Goal: Task Accomplishment & Management: Use online tool/utility

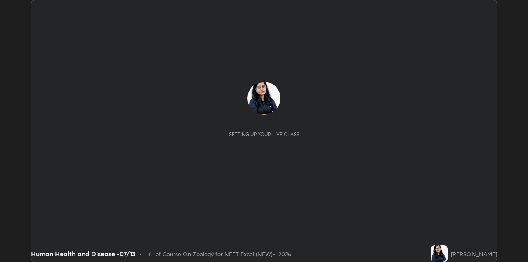
scroll to position [262, 527]
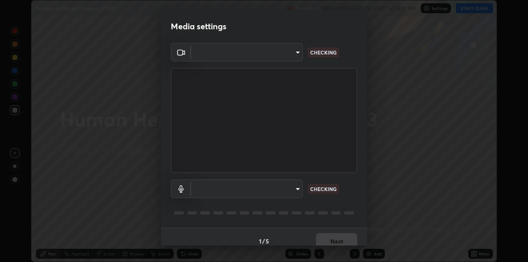
type input "328e6f2585a3e25061caa5f7d933288efad2554777a51eb926c3b8af65148c91"
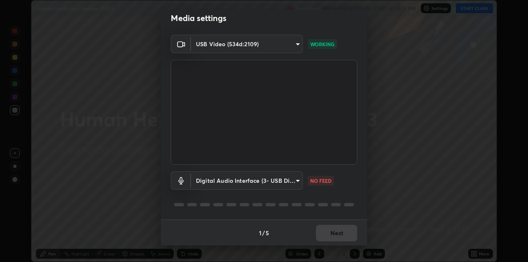
click at [286, 185] on body "Erase all Human Health and Disease -07/13 Recording WAS SCHEDULED TO START AT 1…" at bounding box center [264, 131] width 528 height 262
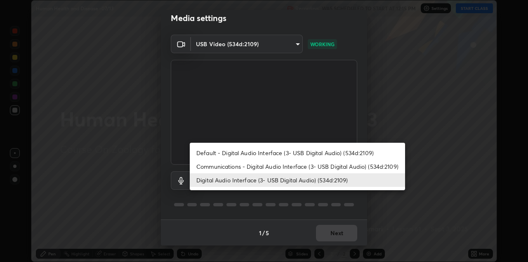
click at [256, 151] on li "Default - Digital Audio Interface (3- USB Digital Audio) (534d:2109)" at bounding box center [297, 153] width 215 height 14
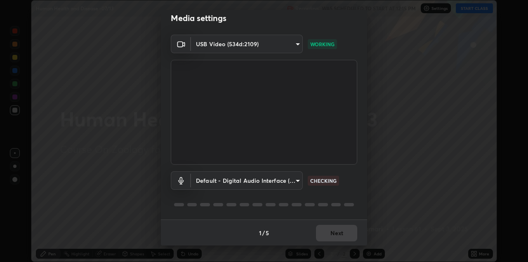
click at [253, 181] on body "Erase all Human Health and Disease -07/13 Recording WAS SCHEDULED TO START AT 1…" at bounding box center [264, 131] width 528 height 262
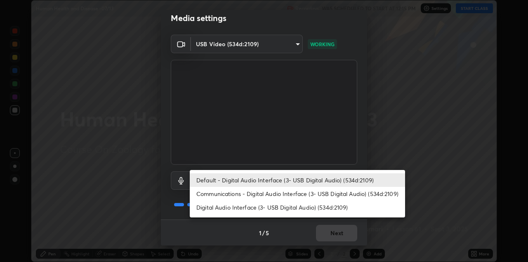
click at [263, 210] on li "Digital Audio Interface (3- USB Digital Audio) (534d:2109)" at bounding box center [297, 207] width 215 height 14
type input "8561d0645ec67383fa690b6bf58298da522add8bf1cd43f27a04a8968649231f"
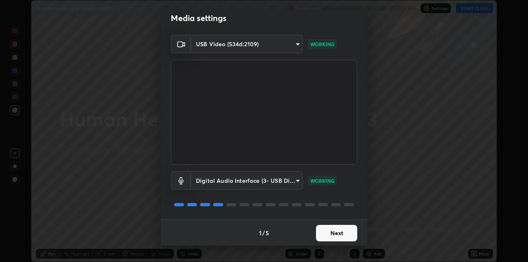
click at [338, 232] on button "Next" at bounding box center [336, 233] width 41 height 16
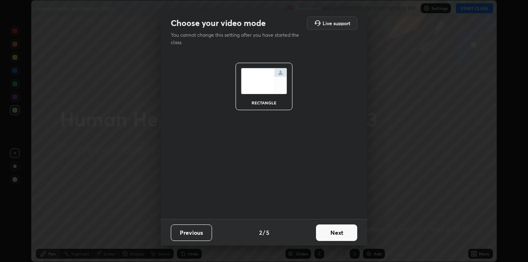
click at [343, 234] on button "Next" at bounding box center [336, 232] width 41 height 16
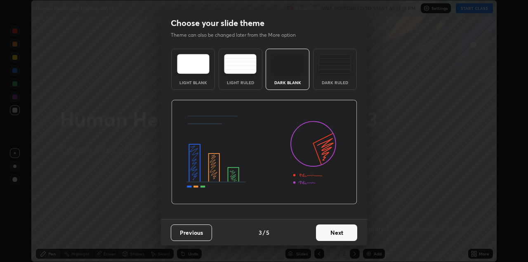
click at [349, 234] on button "Next" at bounding box center [336, 232] width 41 height 16
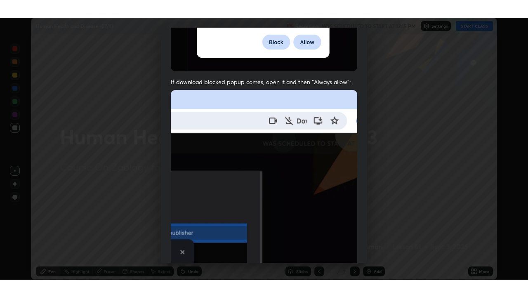
scroll to position [177, 0]
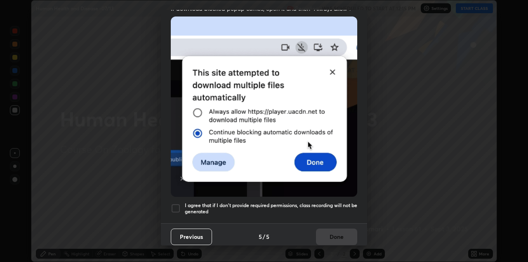
click at [175, 203] on div at bounding box center [176, 208] width 10 height 10
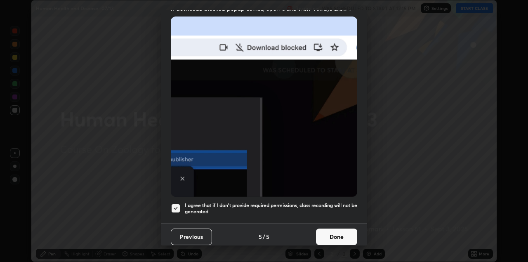
click at [334, 232] on button "Done" at bounding box center [336, 236] width 41 height 16
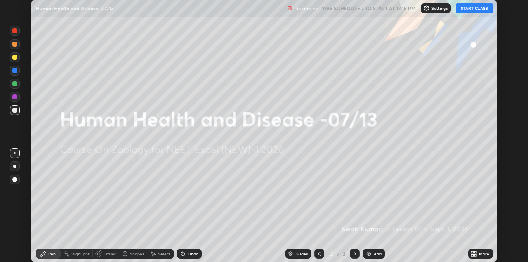
click at [470, 250] on div "More" at bounding box center [480, 254] width 25 height 10
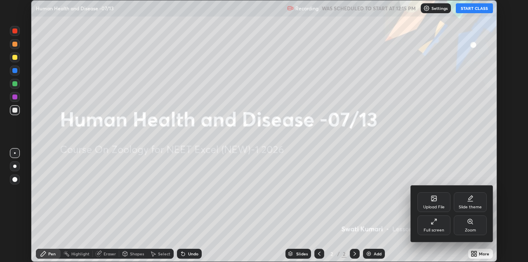
click at [434, 207] on div "Upload File" at bounding box center [433, 207] width 21 height 4
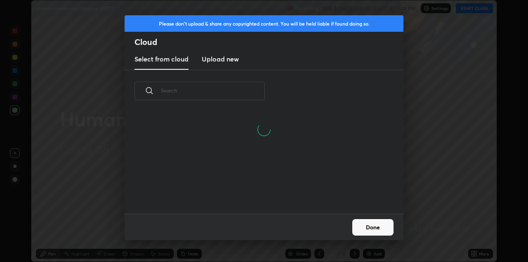
click at [226, 62] on h3 "Upload new" at bounding box center [220, 59] width 37 height 10
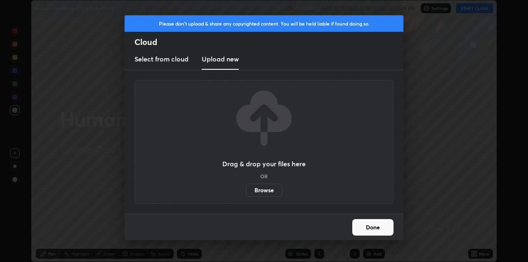
click at [267, 187] on label "Browse" at bounding box center [264, 189] width 37 height 13
click at [246, 187] on input "Browse" at bounding box center [246, 189] width 0 height 13
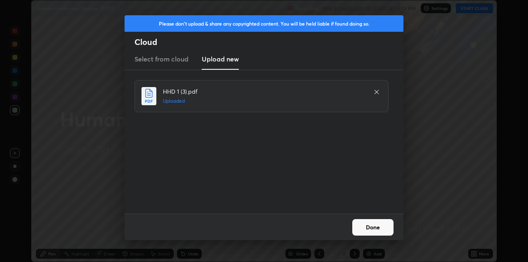
click at [380, 224] on button "Done" at bounding box center [372, 227] width 41 height 16
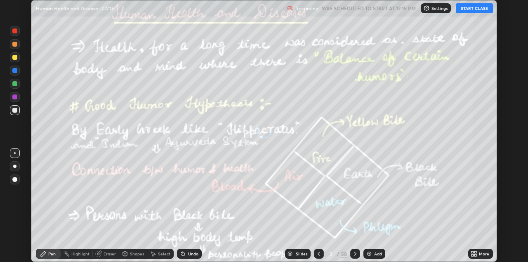
click at [475, 255] on icon at bounding box center [475, 255] width 2 height 2
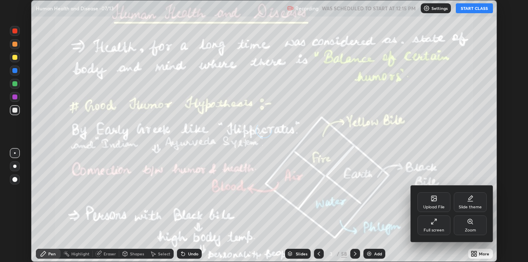
click at [437, 232] on div "Full screen" at bounding box center [433, 225] width 33 height 20
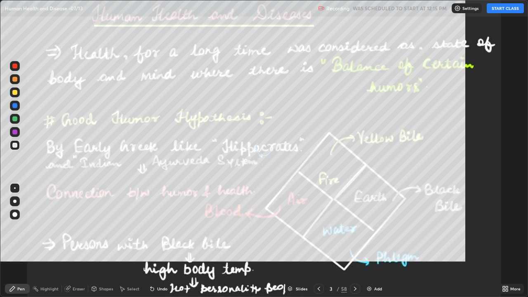
scroll to position [297, 528]
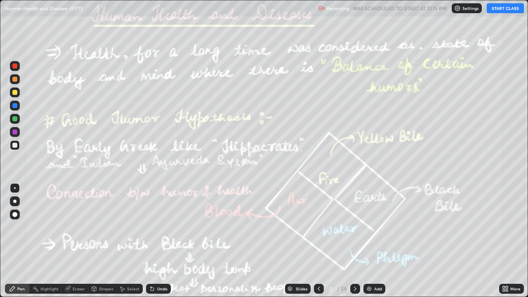
click at [322, 261] on div at bounding box center [319, 289] width 10 height 10
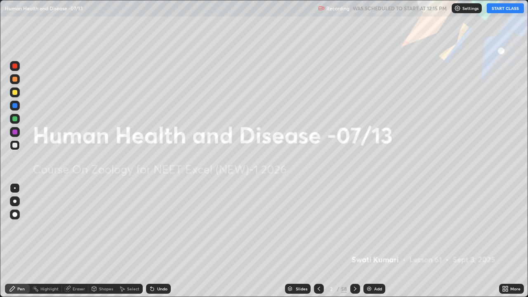
click at [460, 10] on img at bounding box center [457, 8] width 7 height 7
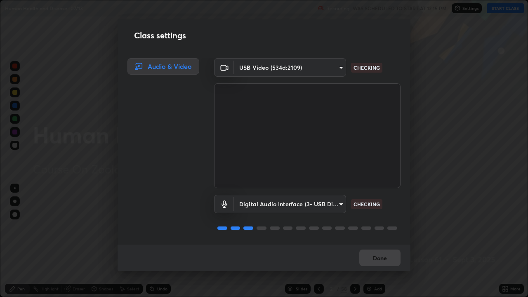
scroll to position [1, 0]
click at [376, 257] on button "Done" at bounding box center [379, 257] width 41 height 16
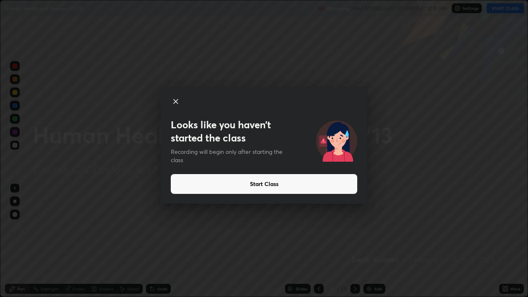
click at [303, 183] on button "Start Class" at bounding box center [264, 184] width 186 height 20
click at [298, 183] on button "Start Class" at bounding box center [264, 184] width 186 height 20
click at [297, 183] on button "Start Class" at bounding box center [264, 184] width 186 height 20
click at [291, 184] on button "Start Class" at bounding box center [264, 184] width 186 height 20
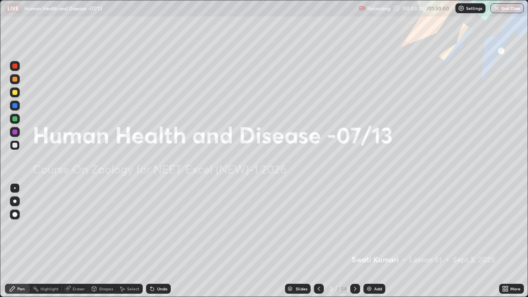
click at [372, 261] on div "Add" at bounding box center [374, 289] width 22 height 10
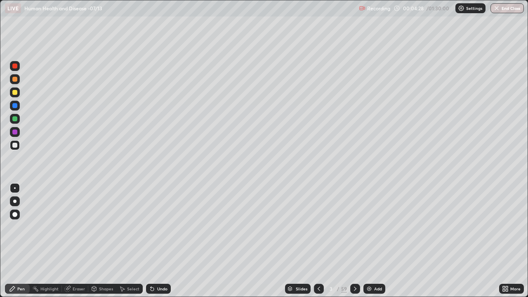
click at [13, 92] on div at bounding box center [14, 92] width 5 height 5
click at [19, 204] on div at bounding box center [15, 201] width 10 height 10
click at [297, 261] on div "Slides" at bounding box center [302, 288] width 12 height 4
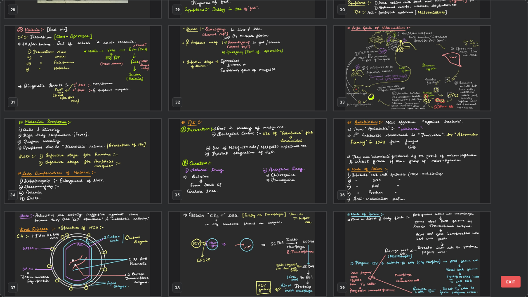
scroll to position [905, 0]
click at [286, 180] on img "grid" at bounding box center [247, 160] width 156 height 85
click at [287, 178] on img "grid" at bounding box center [247, 160] width 156 height 85
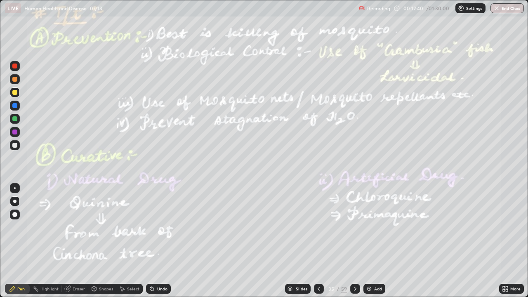
click at [298, 261] on div "Slides" at bounding box center [302, 288] width 12 height 4
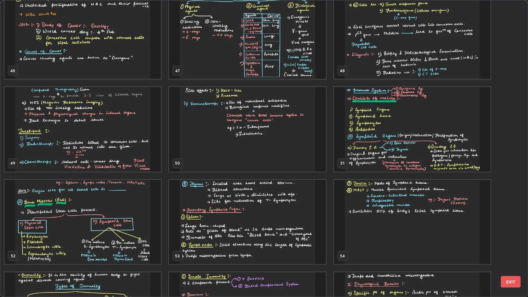
scroll to position [1403, 0]
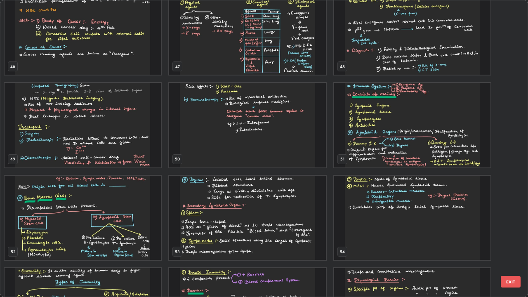
click at [376, 139] on img "grid" at bounding box center [412, 125] width 156 height 85
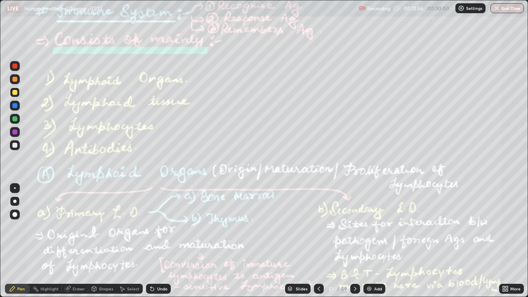
click at [317, 261] on div at bounding box center [319, 288] width 10 height 16
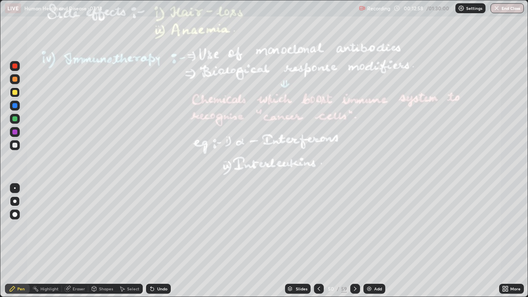
click at [352, 261] on icon at bounding box center [355, 288] width 7 height 7
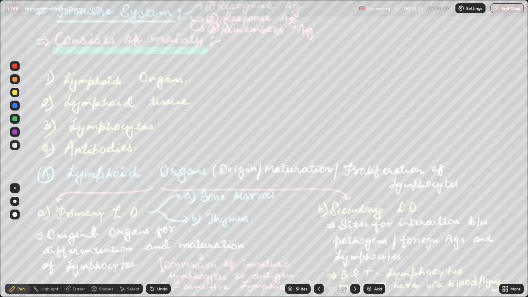
click at [367, 261] on img at bounding box center [369, 288] width 7 height 7
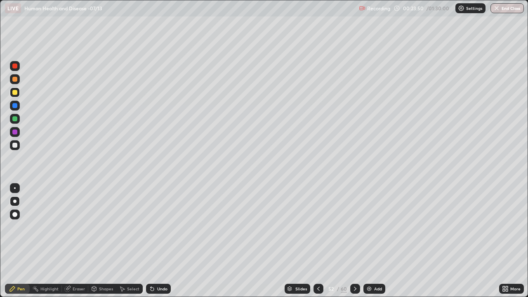
click at [345, 261] on div "60" at bounding box center [343, 288] width 6 height 7
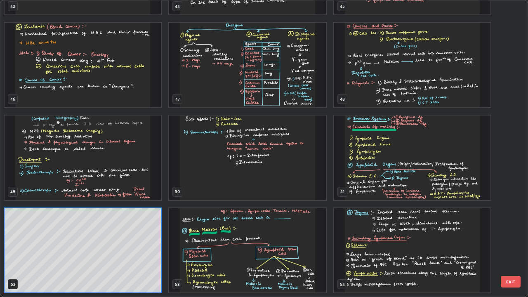
scroll to position [294, 523]
click at [383, 166] on img "grid" at bounding box center [412, 157] width 156 height 85
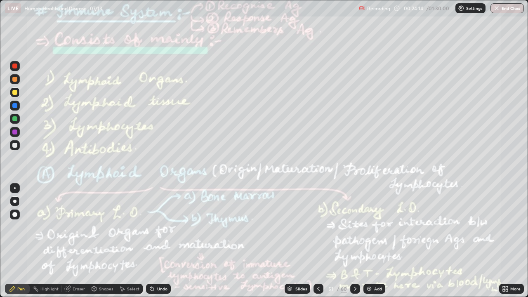
click at [14, 107] on div at bounding box center [14, 105] width 5 height 5
click at [14, 122] on div at bounding box center [15, 119] width 10 height 10
click at [48, 261] on div "Highlight" at bounding box center [49, 288] width 18 height 4
click at [13, 131] on div at bounding box center [14, 131] width 5 height 5
click at [298, 261] on div "Slides" at bounding box center [301, 288] width 12 height 4
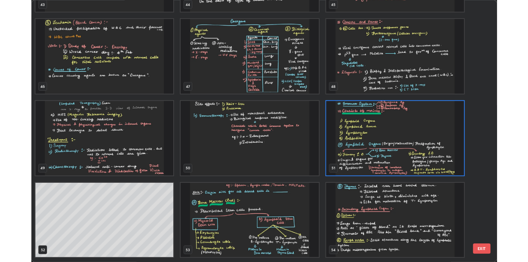
scroll to position [1373, 0]
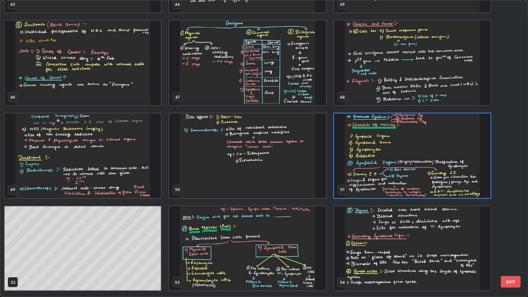
click at [384, 162] on img "grid" at bounding box center [412, 155] width 156 height 85
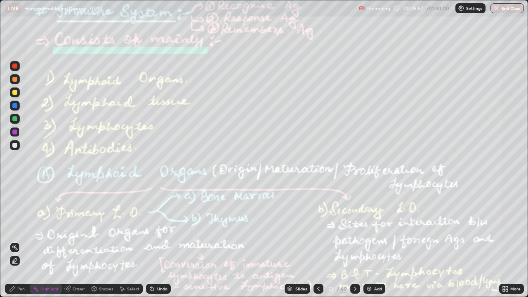
click at [383, 160] on img "grid" at bounding box center [412, 155] width 156 height 85
click at [17, 117] on div at bounding box center [14, 118] width 5 height 5
click at [12, 102] on div at bounding box center [15, 106] width 10 height 10
click at [16, 261] on div "Pen" at bounding box center [17, 289] width 25 height 10
click at [54, 261] on div "Highlight" at bounding box center [49, 288] width 18 height 4
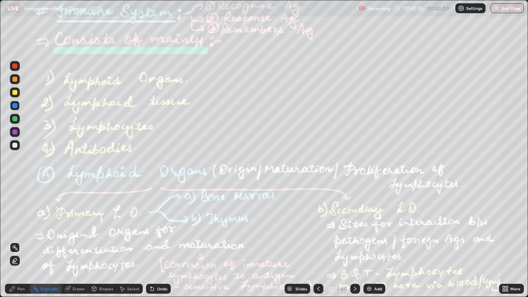
click at [512, 261] on div "More" at bounding box center [515, 288] width 10 height 4
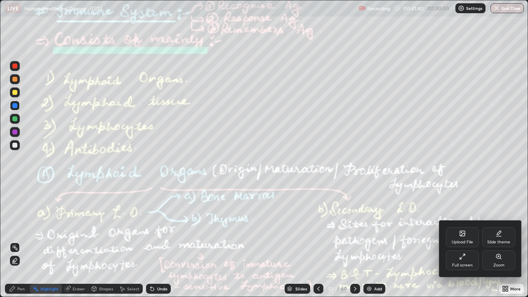
click at [466, 258] on div "Full screen" at bounding box center [462, 260] width 33 height 20
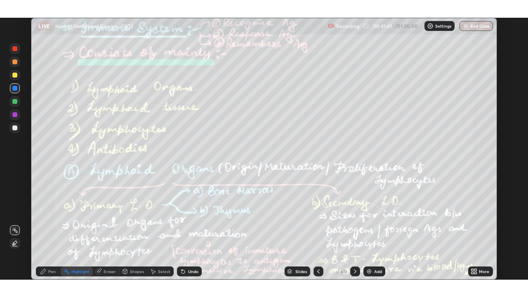
scroll to position [40960, 40694]
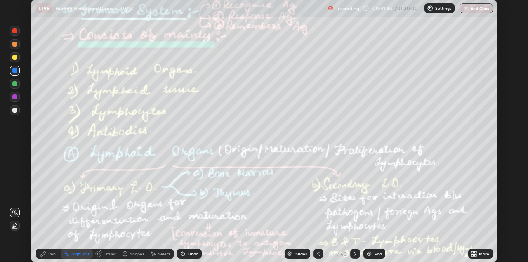
click at [479, 257] on div "More" at bounding box center [480, 254] width 25 height 10
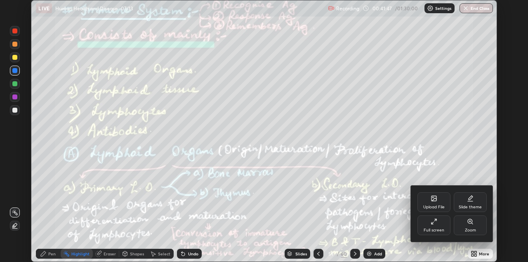
click at [473, 225] on icon at bounding box center [470, 221] width 7 height 7
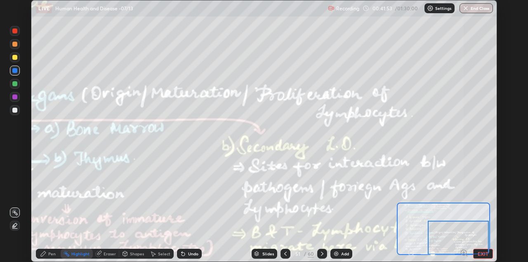
click at [465, 235] on div at bounding box center [457, 238] width 61 height 34
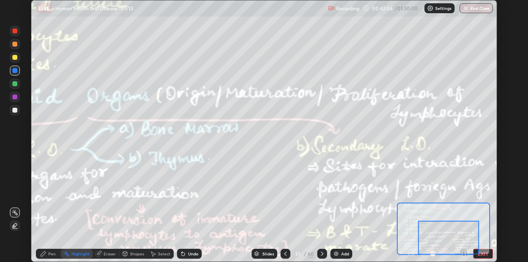
click at [484, 253] on button "EXIT" at bounding box center [483, 254] width 20 height 10
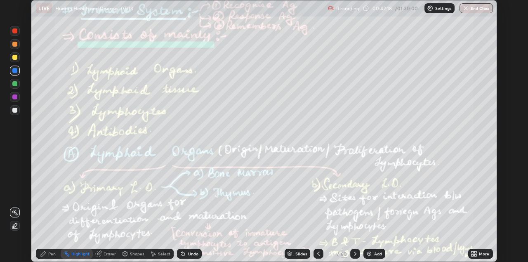
click at [475, 252] on icon at bounding box center [475, 252] width 2 height 2
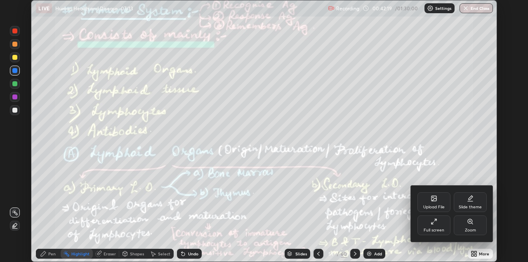
click at [432, 223] on icon at bounding box center [433, 221] width 7 height 7
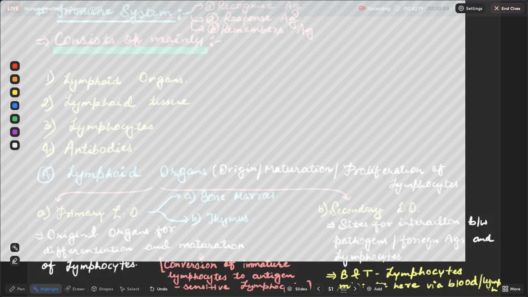
scroll to position [297, 528]
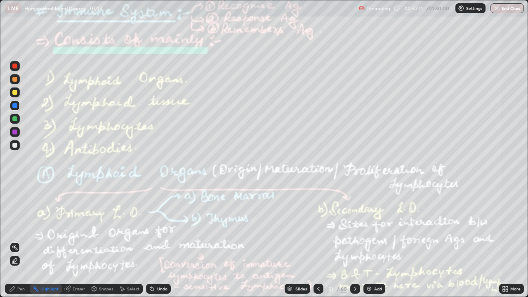
click at [356, 261] on icon at bounding box center [355, 288] width 7 height 7
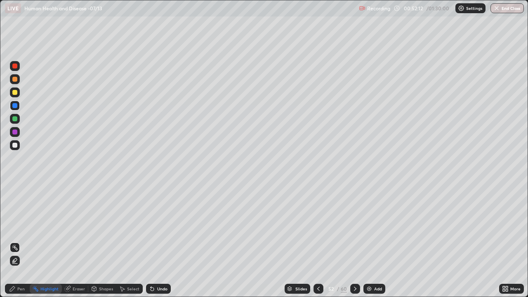
click at [355, 261] on icon at bounding box center [355, 288] width 7 height 7
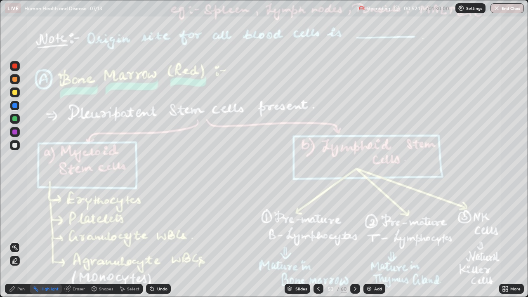
click at [319, 261] on icon at bounding box center [318, 288] width 7 height 7
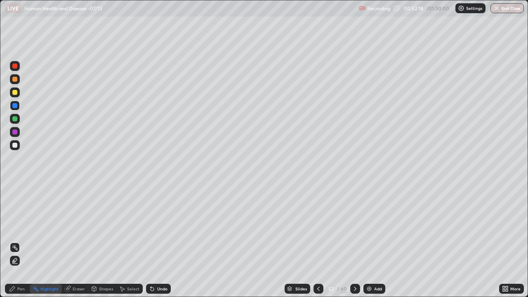
click at [317, 261] on icon at bounding box center [318, 288] width 7 height 7
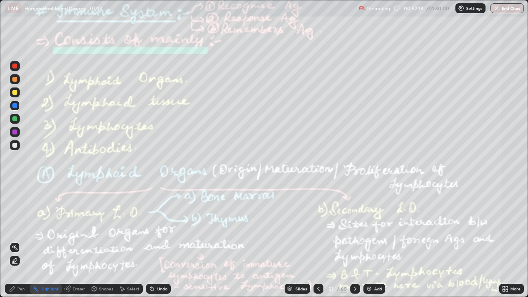
click at [317, 261] on icon at bounding box center [318, 288] width 2 height 4
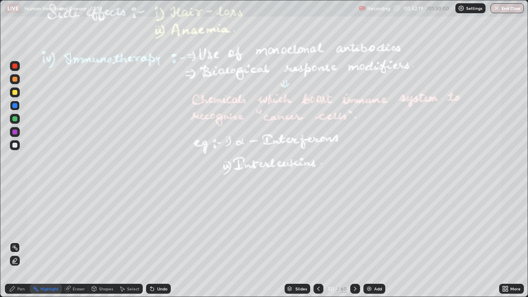
click at [354, 261] on icon at bounding box center [355, 288] width 2 height 4
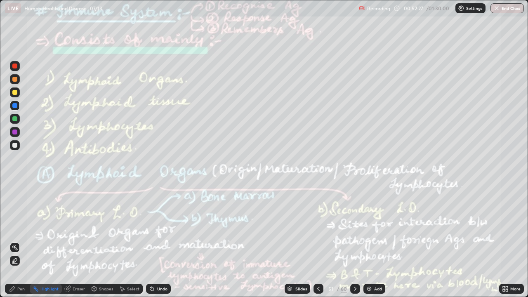
click at [356, 261] on icon at bounding box center [355, 288] width 7 height 7
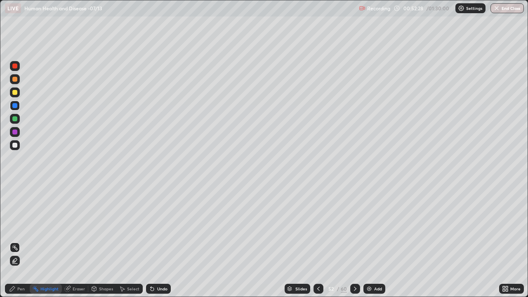
click at [352, 261] on icon at bounding box center [355, 288] width 7 height 7
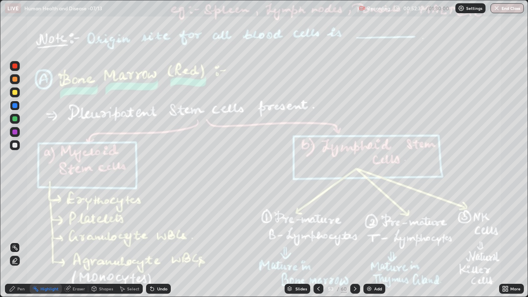
click at [20, 261] on div "Pen" at bounding box center [17, 289] width 25 height 10
click at [37, 261] on icon at bounding box center [35, 288] width 7 height 7
click at [16, 261] on div "Pen" at bounding box center [17, 289] width 25 height 10
click at [16, 131] on div at bounding box center [14, 131] width 5 height 5
click at [162, 261] on div "Undo" at bounding box center [162, 288] width 10 height 4
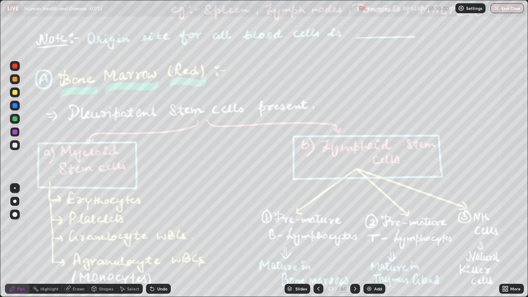
click at [163, 261] on div "Undo" at bounding box center [162, 288] width 10 height 4
click at [165, 261] on div "Undo" at bounding box center [158, 289] width 25 height 10
click at [164, 261] on div "Undo" at bounding box center [162, 288] width 10 height 4
click at [158, 261] on div "Undo" at bounding box center [162, 288] width 10 height 4
click at [16, 143] on div at bounding box center [14, 145] width 5 height 5
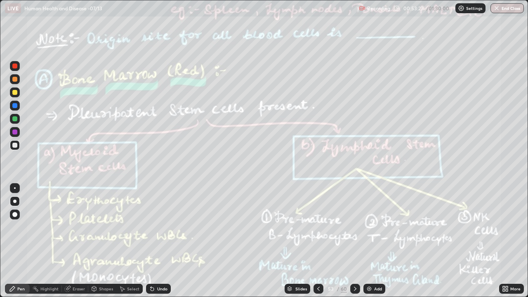
click at [41, 261] on div "Highlight" at bounding box center [46, 289] width 32 height 10
click at [12, 119] on div at bounding box center [14, 118] width 5 height 5
click at [13, 136] on div at bounding box center [15, 132] width 10 height 10
click at [16, 94] on div at bounding box center [14, 92] width 5 height 5
click at [15, 103] on div at bounding box center [15, 106] width 10 height 10
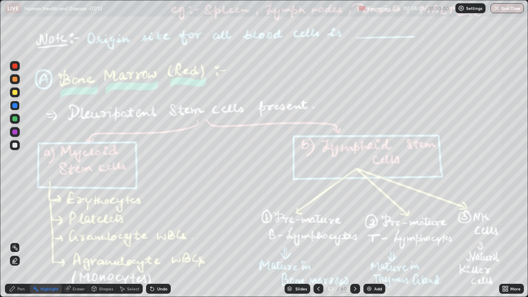
click at [12, 132] on div at bounding box center [15, 132] width 10 height 10
click at [352, 261] on icon at bounding box center [355, 288] width 7 height 7
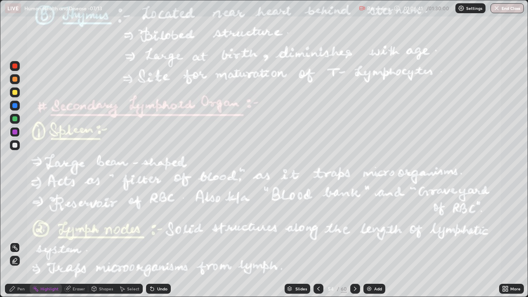
click at [352, 261] on icon at bounding box center [355, 288] width 7 height 7
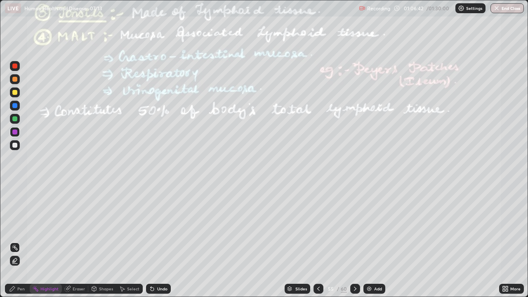
click at [353, 261] on icon at bounding box center [355, 288] width 7 height 7
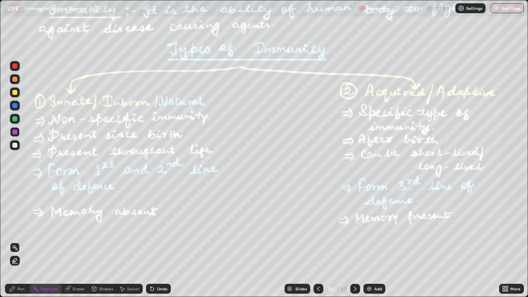
click at [317, 261] on icon at bounding box center [318, 288] width 7 height 7
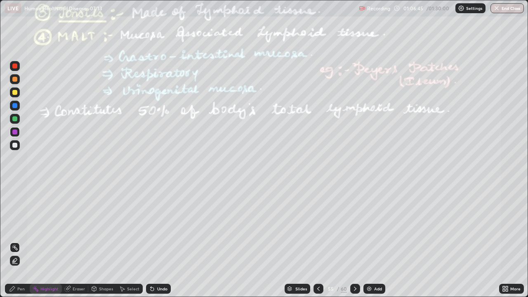
click at [318, 261] on icon at bounding box center [318, 288] width 2 height 4
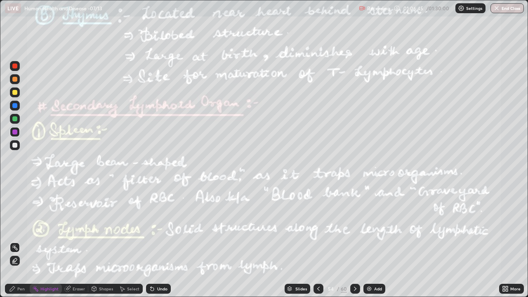
click at [317, 261] on icon at bounding box center [318, 288] width 2 height 4
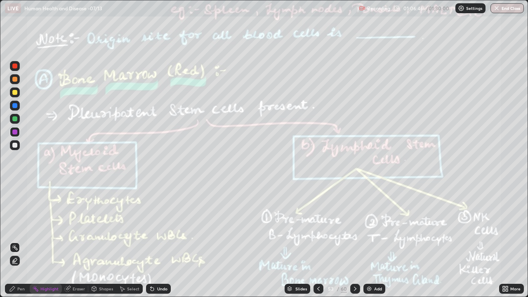
click at [317, 261] on icon at bounding box center [318, 288] width 2 height 4
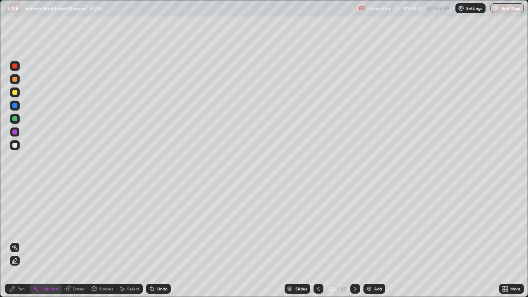
click at [353, 261] on icon at bounding box center [355, 288] width 7 height 7
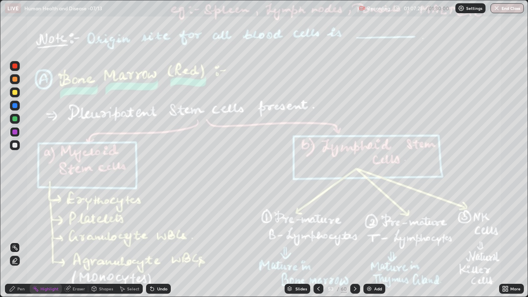
click at [354, 261] on icon at bounding box center [355, 288] width 7 height 7
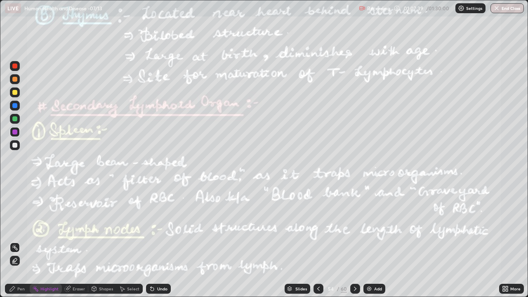
click at [315, 261] on icon at bounding box center [318, 288] width 7 height 7
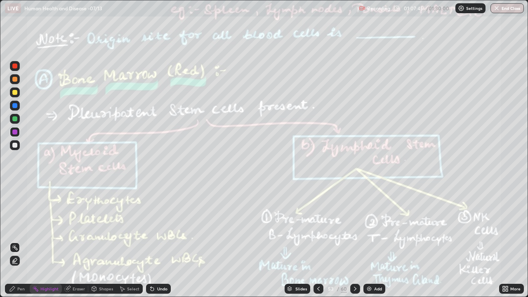
click at [352, 261] on icon at bounding box center [355, 288] width 7 height 7
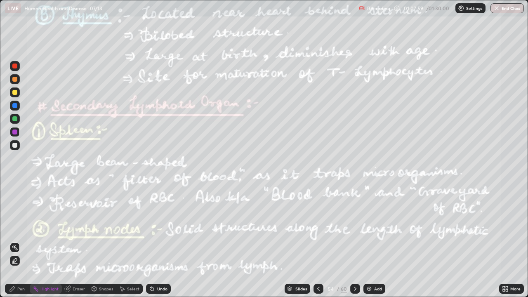
click at [16, 117] on div at bounding box center [14, 118] width 5 height 5
click at [19, 261] on div "Pen" at bounding box center [20, 288] width 7 height 4
click at [160, 261] on div "Undo" at bounding box center [158, 289] width 25 height 10
click at [49, 261] on div "Highlight" at bounding box center [49, 288] width 18 height 4
click at [322, 261] on div at bounding box center [318, 289] width 10 height 10
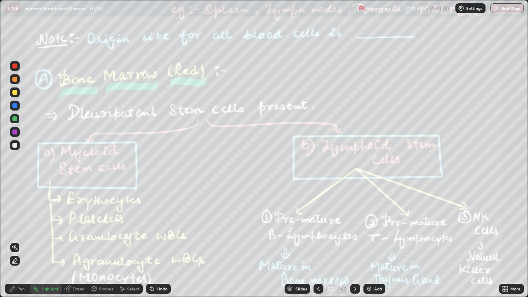
click at [353, 261] on icon at bounding box center [355, 288] width 7 height 7
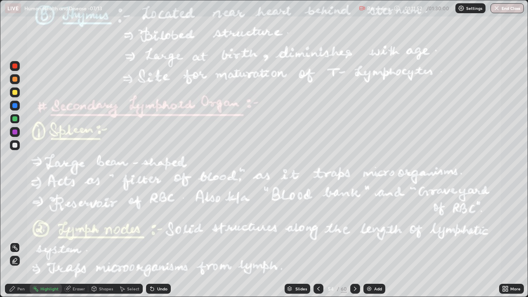
click at [315, 261] on icon at bounding box center [318, 288] width 7 height 7
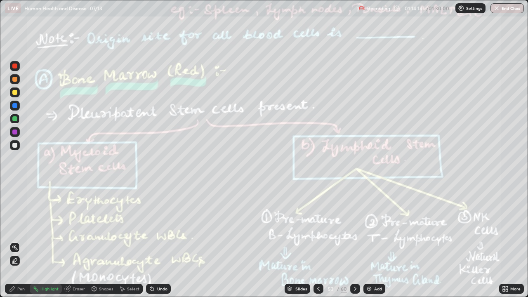
click at [514, 9] on button "End Class" at bounding box center [506, 8] width 33 height 10
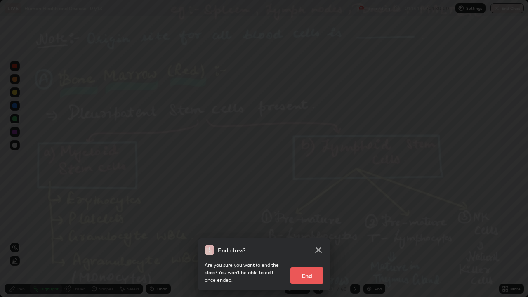
click at [497, 8] on div "End class? Are you sure you want to end the class? You won’t be able to edit on…" at bounding box center [264, 148] width 528 height 297
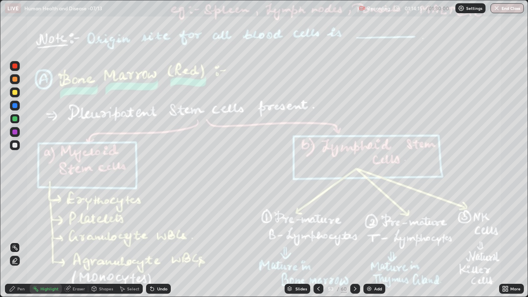
click at [519, 5] on button "End Class" at bounding box center [506, 8] width 33 height 10
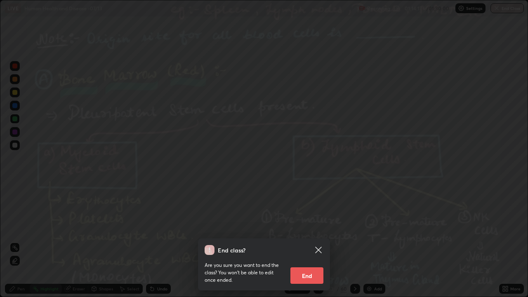
click at [304, 261] on button "End" at bounding box center [306, 275] width 33 height 16
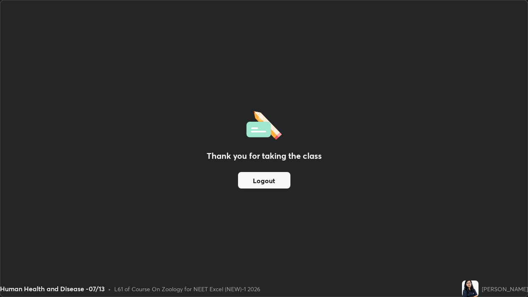
click at [275, 187] on button "Logout" at bounding box center [264, 180] width 52 height 16
